Goal: Check status: Check status

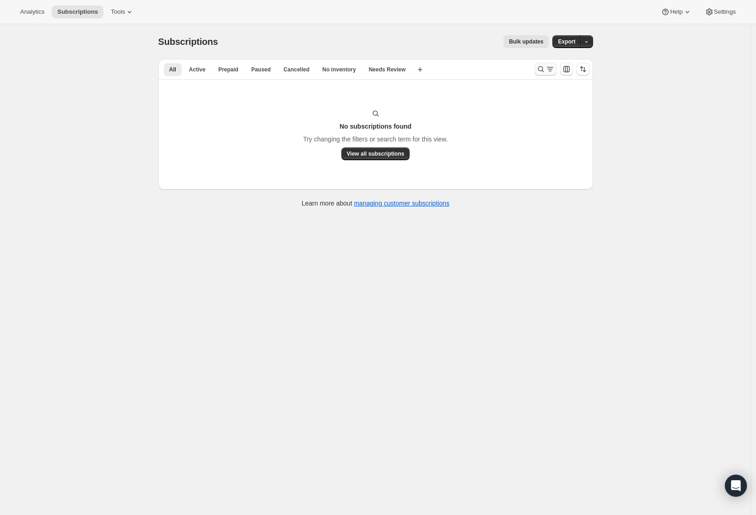
click at [544, 72] on icon "Search and filter results" at bounding box center [541, 69] width 9 height 9
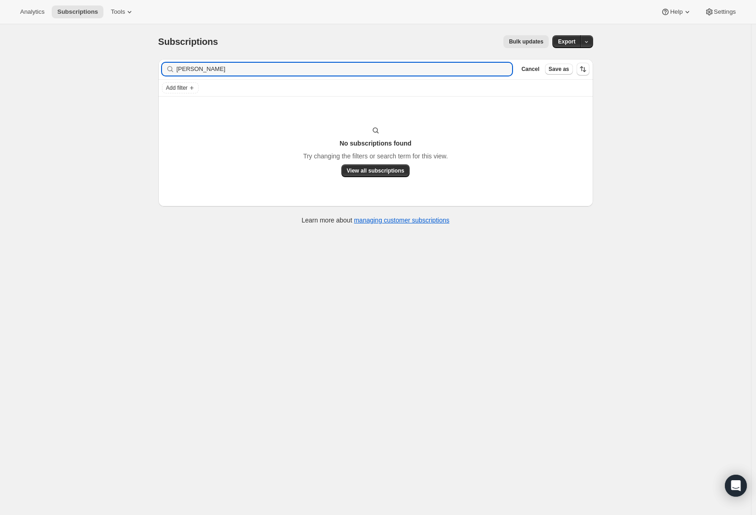
drag, startPoint x: 237, startPoint y: 69, endPoint x: 165, endPoint y: 68, distance: 71.9
click at [165, 68] on div "[PERSON_NAME] Clear" at bounding box center [337, 69] width 351 height 13
click at [205, 69] on input "[PHONE_NUMBER]" at bounding box center [345, 69] width 336 height 13
click at [204, 70] on input "[PHONE_NUMBER]" at bounding box center [345, 69] width 336 height 13
click at [191, 70] on input "757-5705131" at bounding box center [345, 69] width 336 height 13
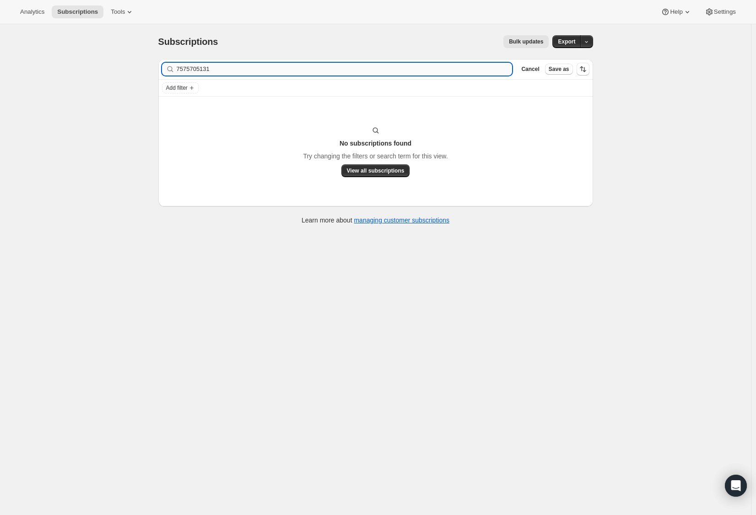
click at [231, 71] on input "7575705131" at bounding box center [345, 69] width 336 height 13
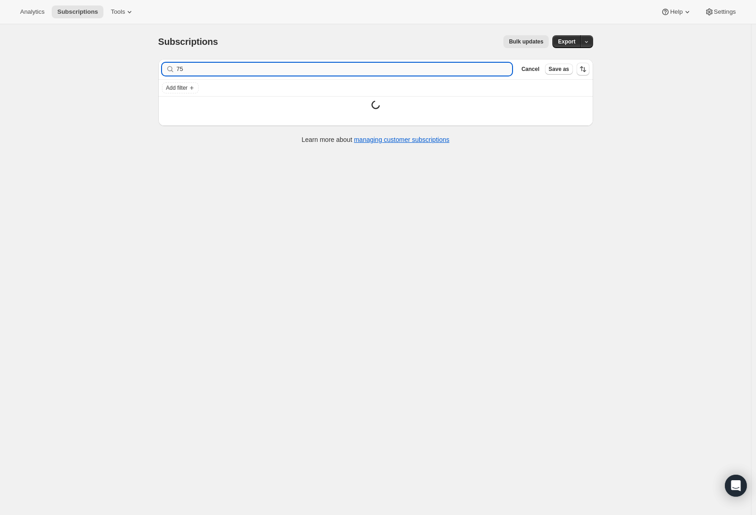
type input "7"
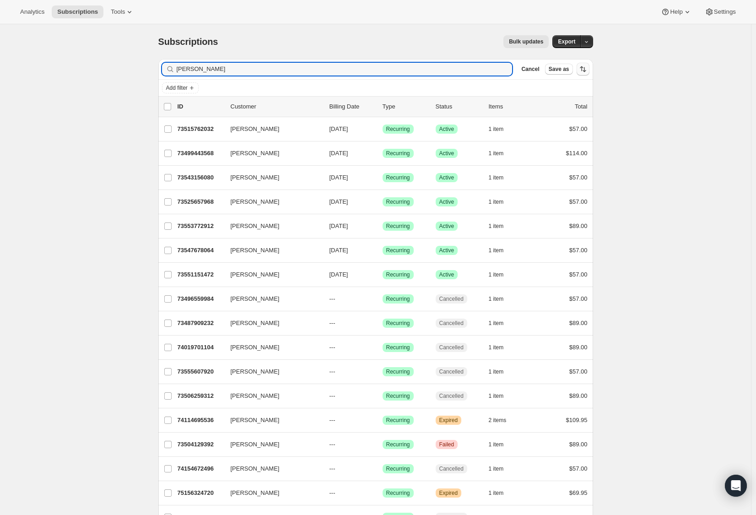
type input "[PERSON_NAME]"
click at [586, 72] on icon "Sort the results" at bounding box center [583, 69] width 9 height 9
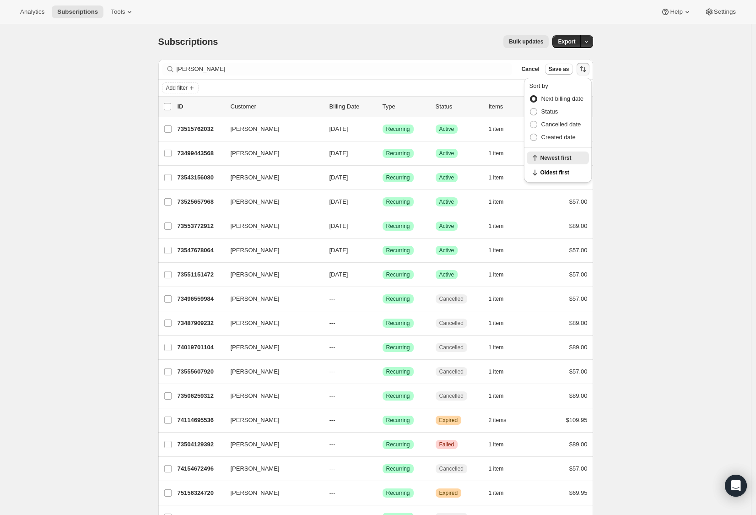
click at [588, 67] on icon "Sort the results" at bounding box center [583, 69] width 9 height 9
click at [584, 66] on icon "Sort the results" at bounding box center [583, 69] width 9 height 9
click at [569, 123] on span "Cancelled date" at bounding box center [562, 124] width 40 height 7
click at [531, 121] on input "Cancelled date" at bounding box center [530, 121] width 0 height 0
radio input "true"
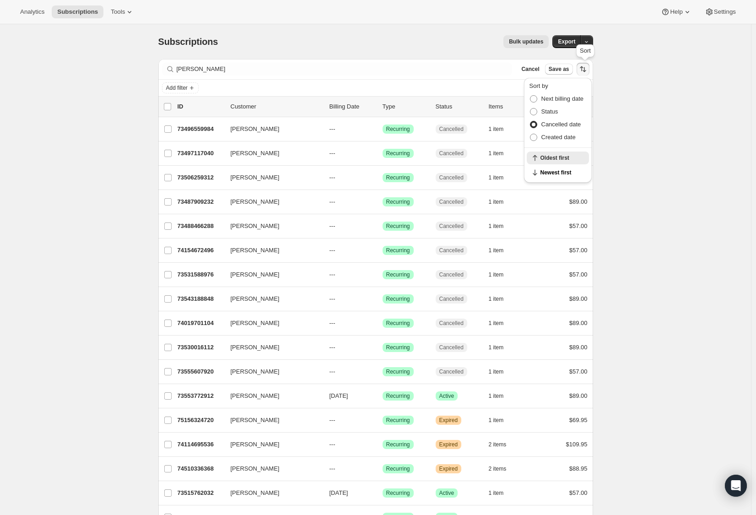
click at [583, 69] on icon "Sort the results" at bounding box center [583, 69] width 9 height 9
click at [583, 65] on icon "Sort the results" at bounding box center [583, 69] width 9 height 9
click at [567, 174] on span "Newest first" at bounding box center [562, 172] width 43 height 7
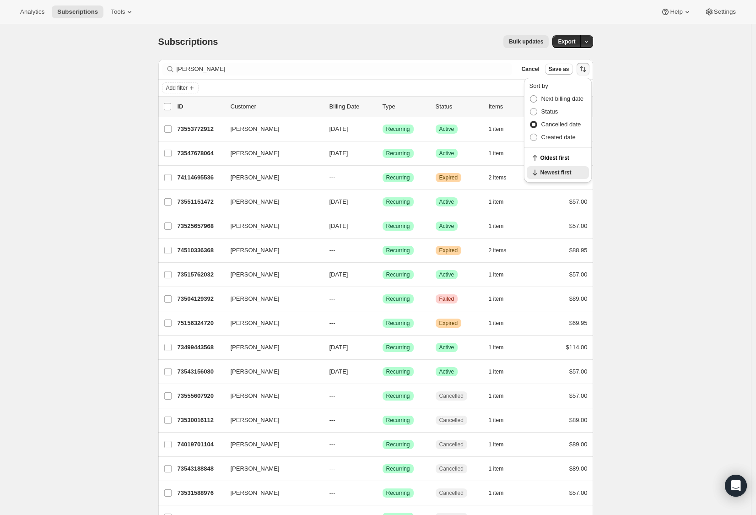
click at [586, 66] on icon "Sort the results" at bounding box center [583, 69] width 9 height 9
click at [585, 72] on icon "Sort the results" at bounding box center [583, 69] width 9 height 9
click at [566, 122] on span "Cancelled date" at bounding box center [562, 124] width 40 height 7
click at [531, 121] on input "Cancelled date" at bounding box center [530, 121] width 0 height 0
click at [567, 158] on span "Oldest first" at bounding box center [562, 157] width 43 height 7
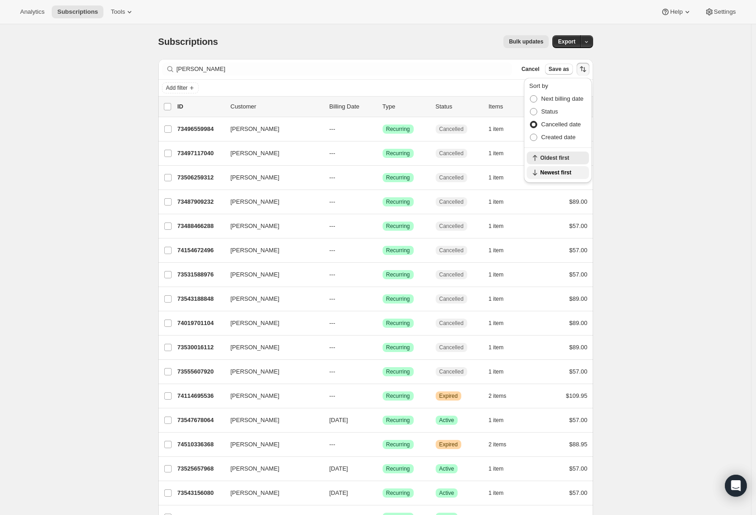
click at [566, 171] on span "Newest first" at bounding box center [562, 172] width 43 height 7
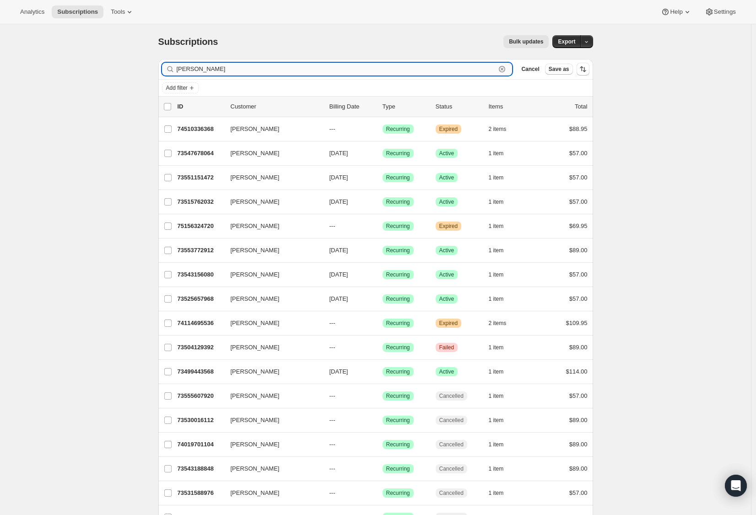
click at [204, 70] on input "[PERSON_NAME]" at bounding box center [337, 69] width 320 height 13
drag, startPoint x: 179, startPoint y: 69, endPoint x: 187, endPoint y: 79, distance: 12.1
click at [183, 71] on input "[PERSON_NAME]" at bounding box center [337, 69] width 320 height 13
click at [203, 66] on input "[PERSON_NAME]" at bounding box center [337, 69] width 320 height 13
click at [179, 71] on input "[PERSON_NAME]" at bounding box center [337, 69] width 320 height 13
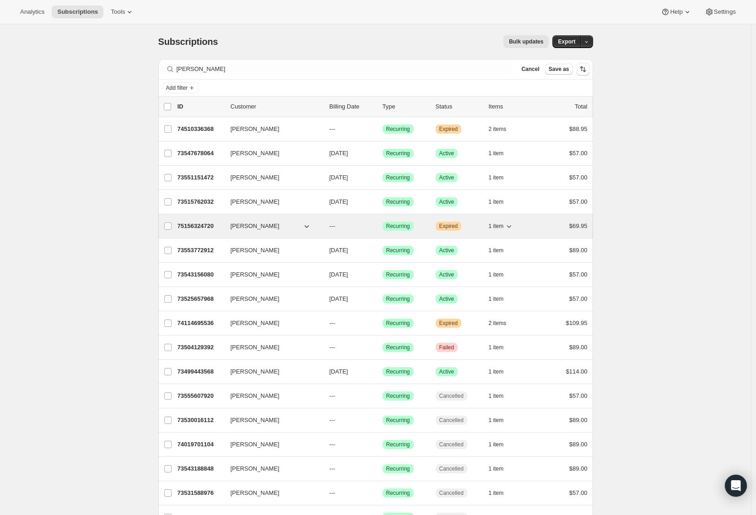
click at [209, 227] on p "75156324720" at bounding box center [201, 226] width 46 height 9
